Goal: Task Accomplishment & Management: Manage account settings

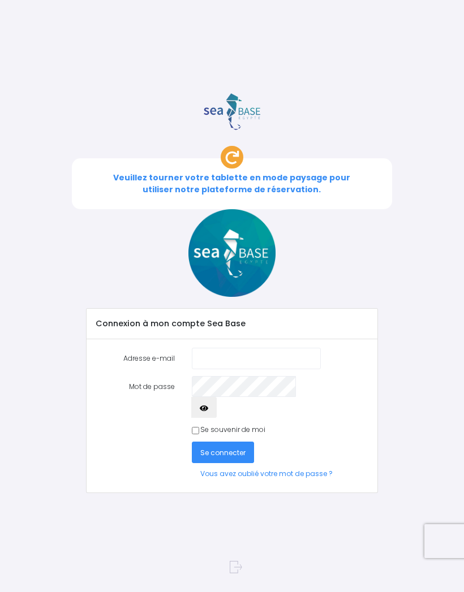
scroll to position [171, 8]
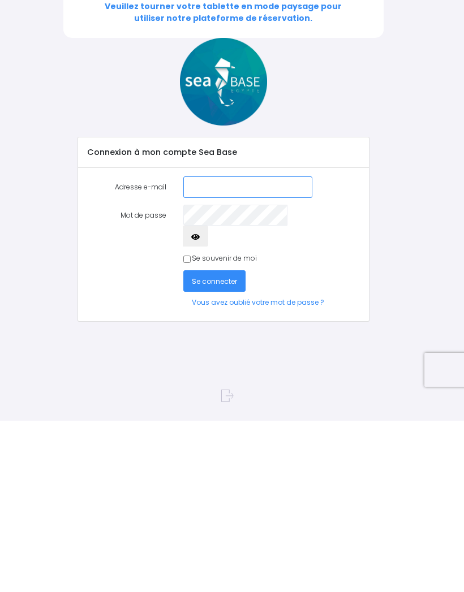
type input "[PERSON_NAME][EMAIL_ADDRESS][DOMAIN_NAME]"
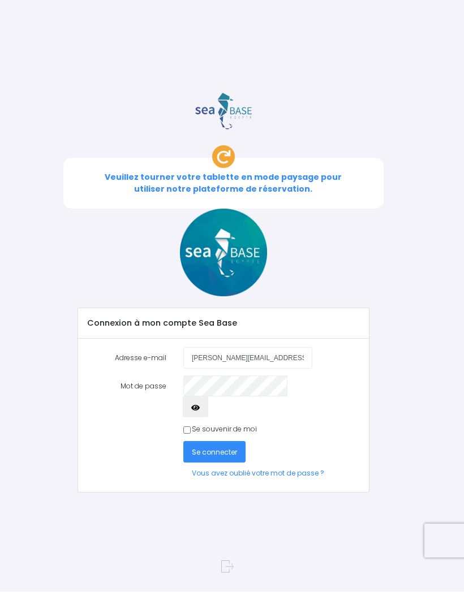
click at [217, 448] on span "Se connecter" at bounding box center [214, 453] width 45 height 10
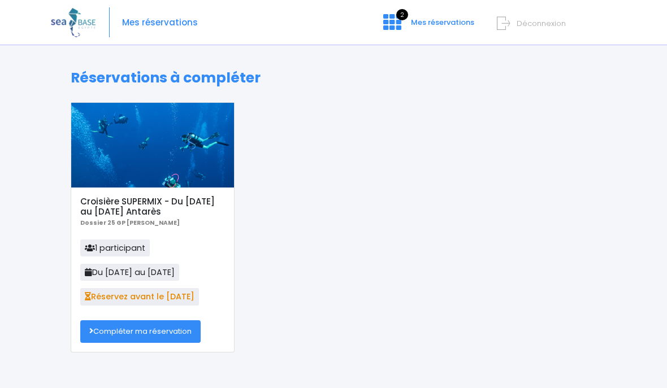
click at [148, 329] on link "Compléter ma réservation" at bounding box center [140, 332] width 120 height 23
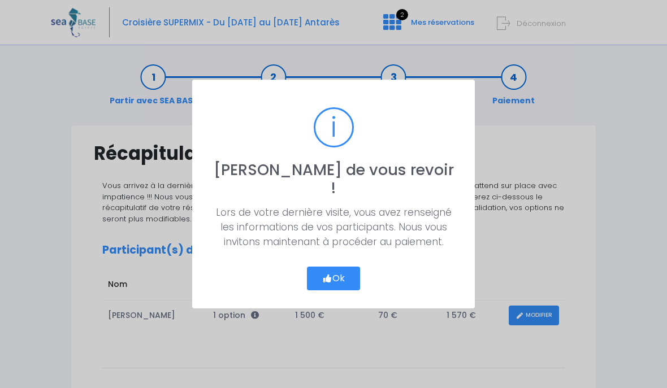
click at [343, 273] on button "Ok" at bounding box center [333, 279] width 53 height 24
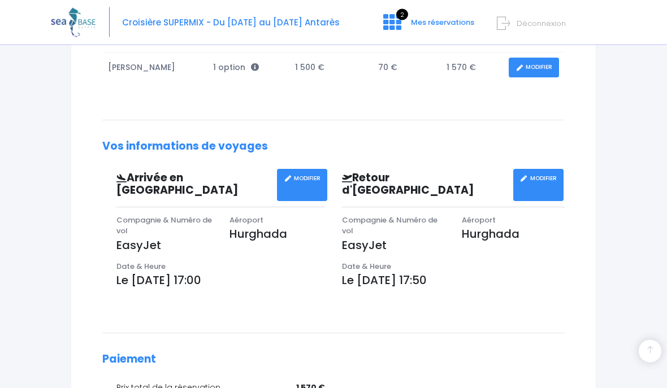
scroll to position [253, 0]
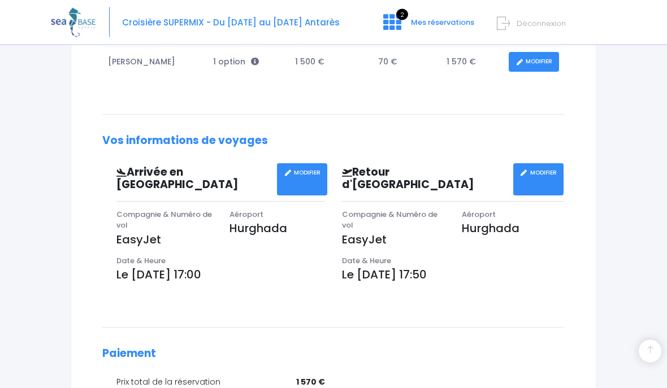
click at [308, 169] on link "MODIFIER" at bounding box center [302, 180] width 50 height 32
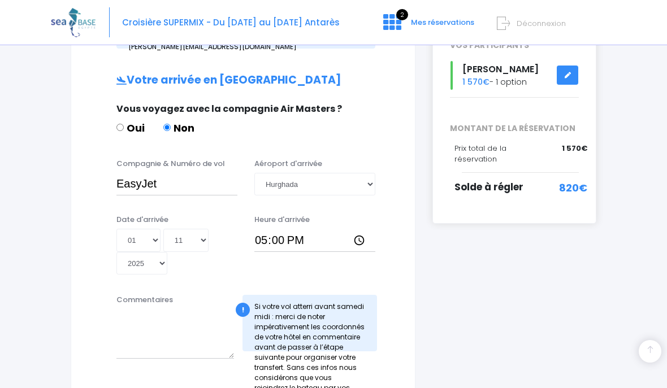
scroll to position [219, 0]
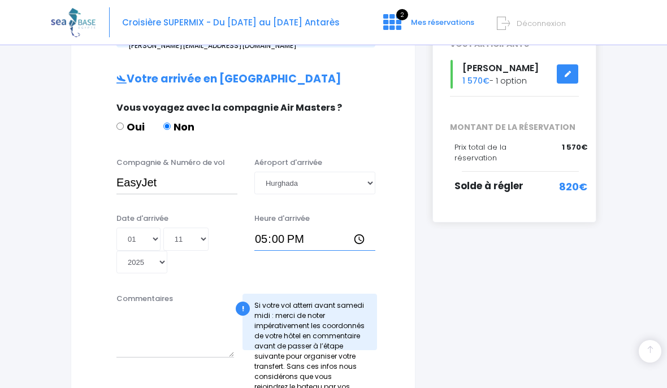
click at [330, 230] on input "17:00" at bounding box center [314, 239] width 121 height 23
type input "18:15"
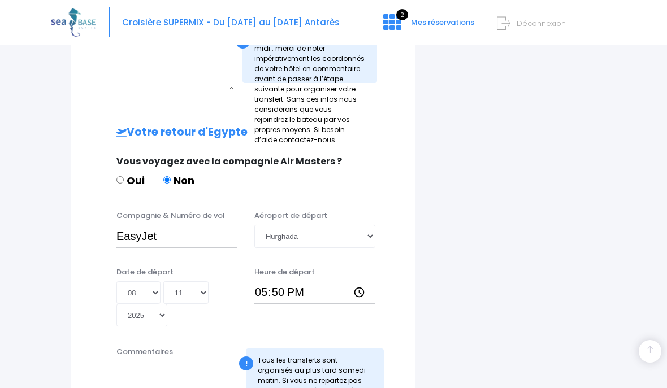
scroll to position [488, 0]
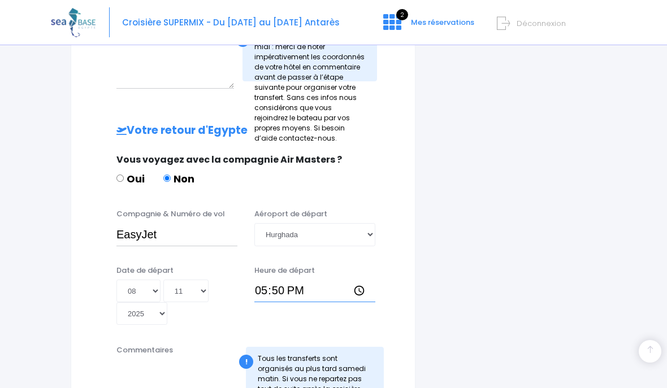
click at [329, 280] on input "17:50" at bounding box center [314, 291] width 121 height 23
type input "19:10"
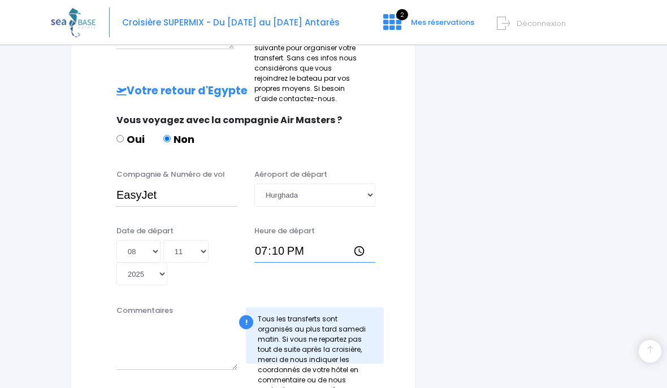
scroll to position [529, 0]
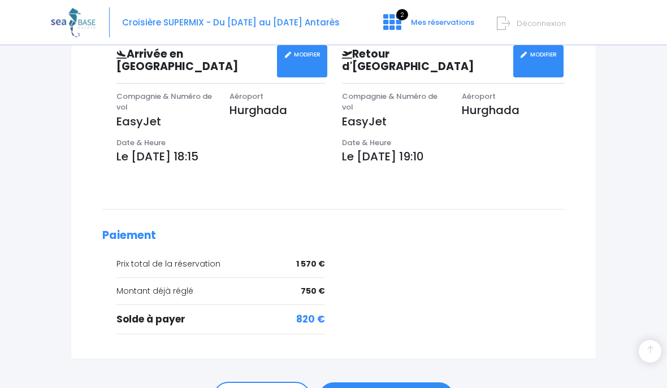
scroll to position [372, 0]
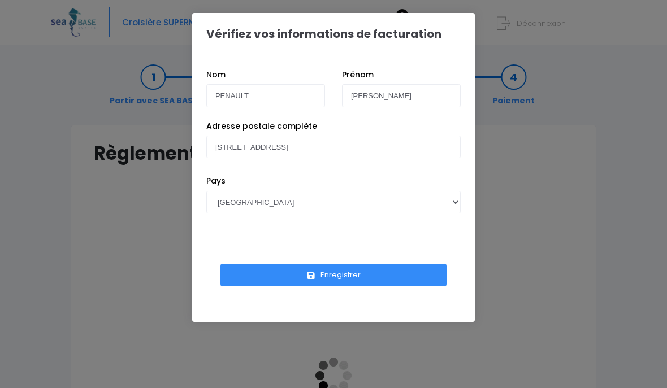
click at [327, 272] on button "Enregistrer" at bounding box center [334, 275] width 226 height 23
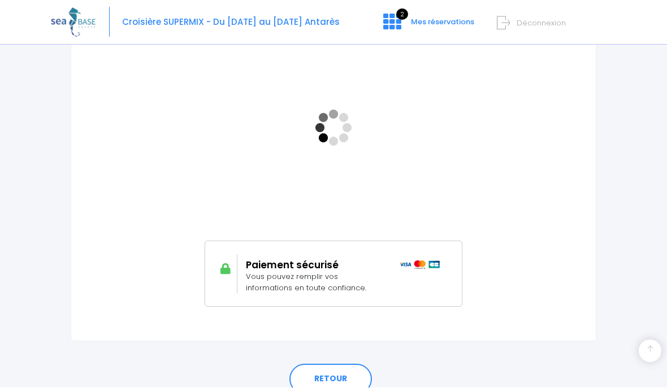
scroll to position [248, 0]
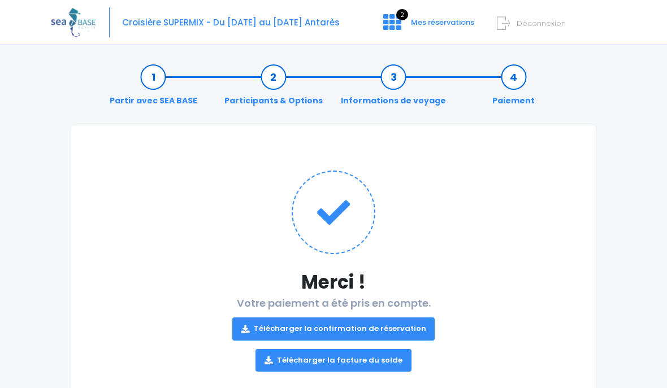
scroll to position [36, 0]
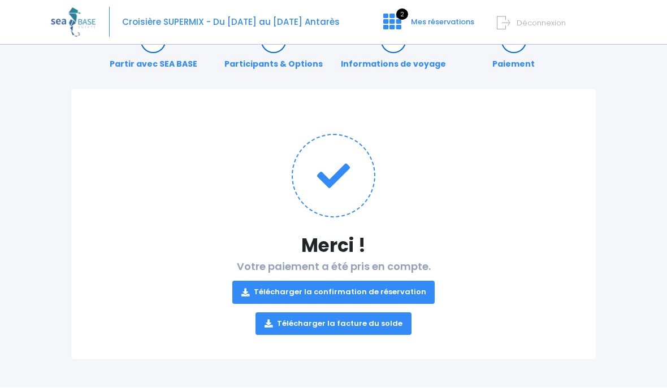
click at [336, 322] on link "Télécharger la facture du solde" at bounding box center [334, 324] width 156 height 23
click at [257, 291] on link "Télécharger la confirmation de réservation" at bounding box center [333, 293] width 203 height 23
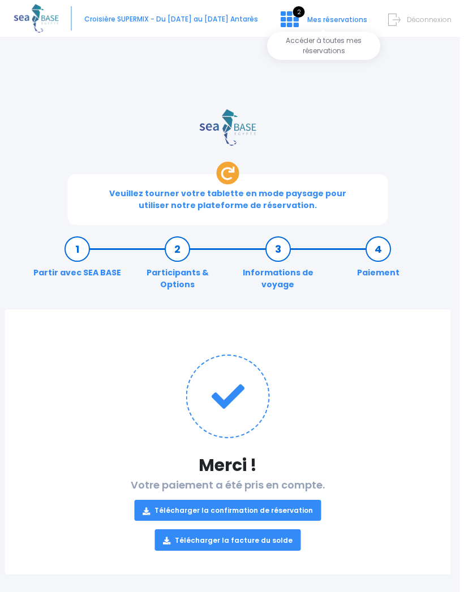
scroll to position [0, 5]
click at [321, 19] on span "Mes réservations" at bounding box center [337, 20] width 60 height 10
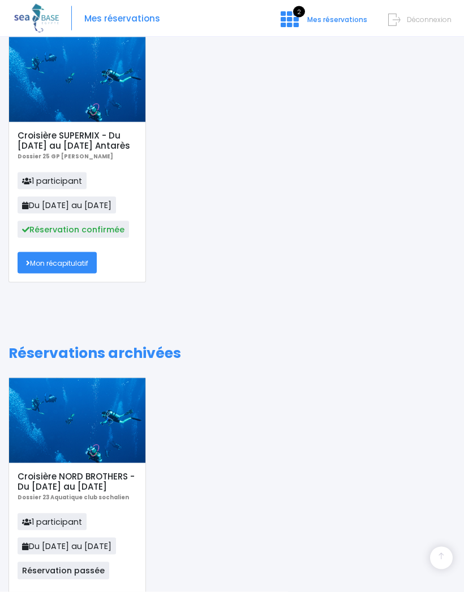
scroll to position [274, 0]
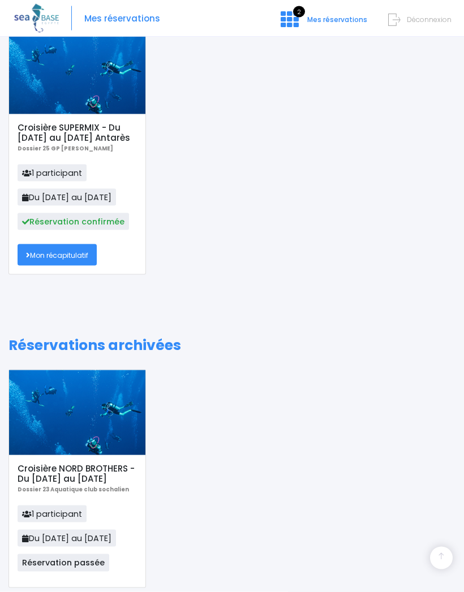
click at [60, 262] on link "Mon récapitulatif" at bounding box center [57, 254] width 79 height 21
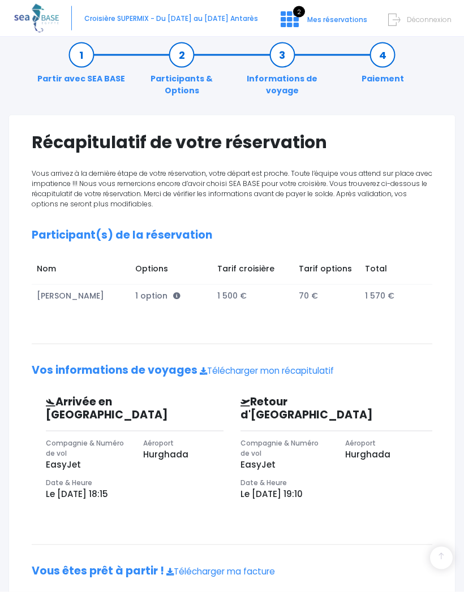
scroll to position [194, 0]
click at [174, 300] on icon at bounding box center [176, 295] width 7 height 7
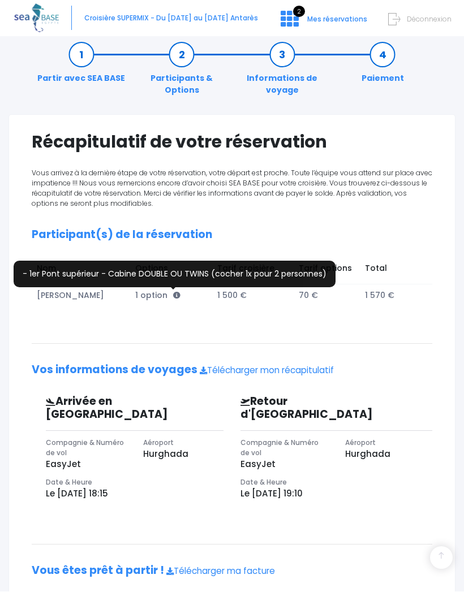
click at [441, 309] on div "Récapitulatif de votre réservation Vous arrivez à la dernière étape de votre ré…" at bounding box center [231, 371] width 447 height 513
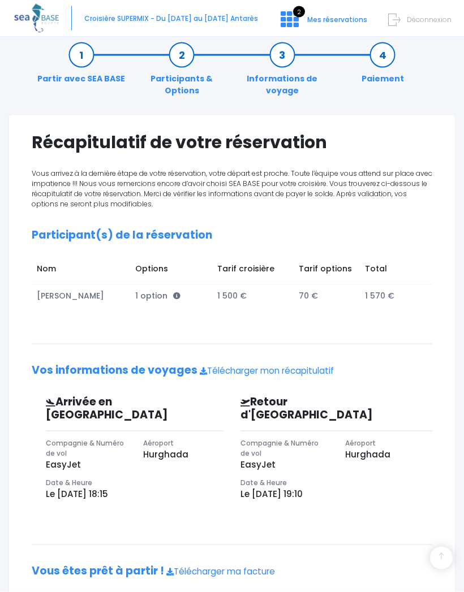
scroll to position [195, 0]
